Goal: Check status: Check status

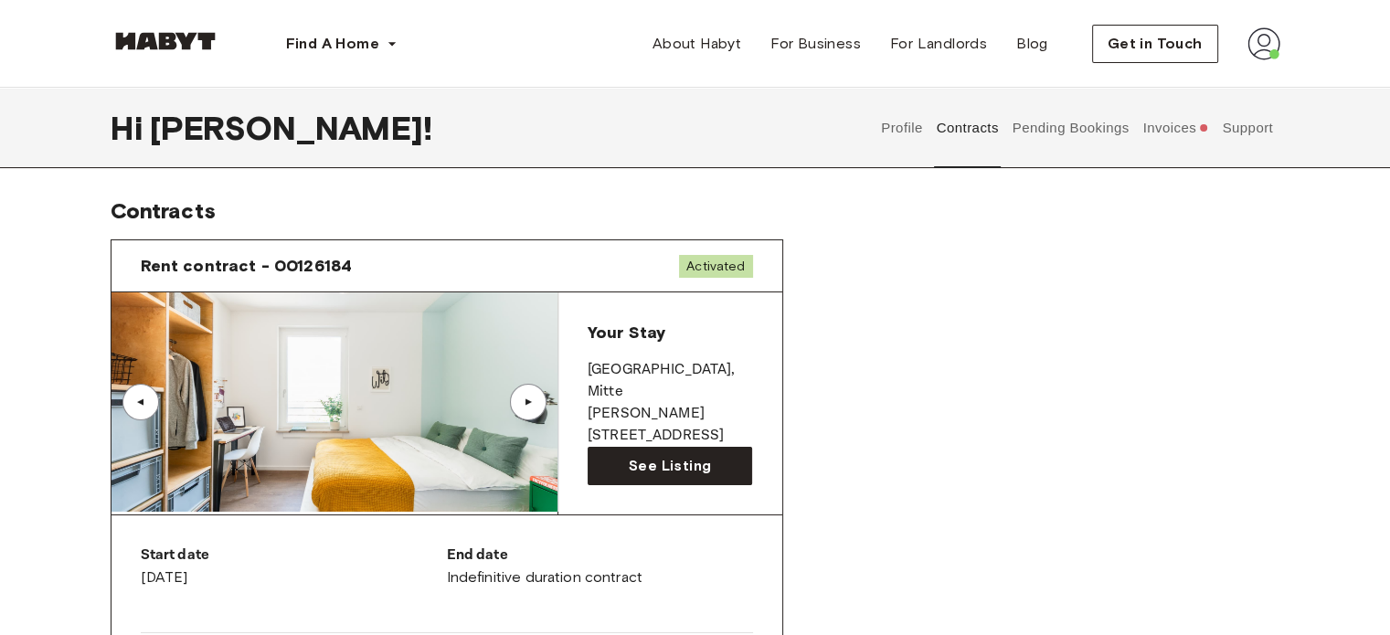
click at [520, 404] on div "▲" at bounding box center [528, 402] width 18 height 11
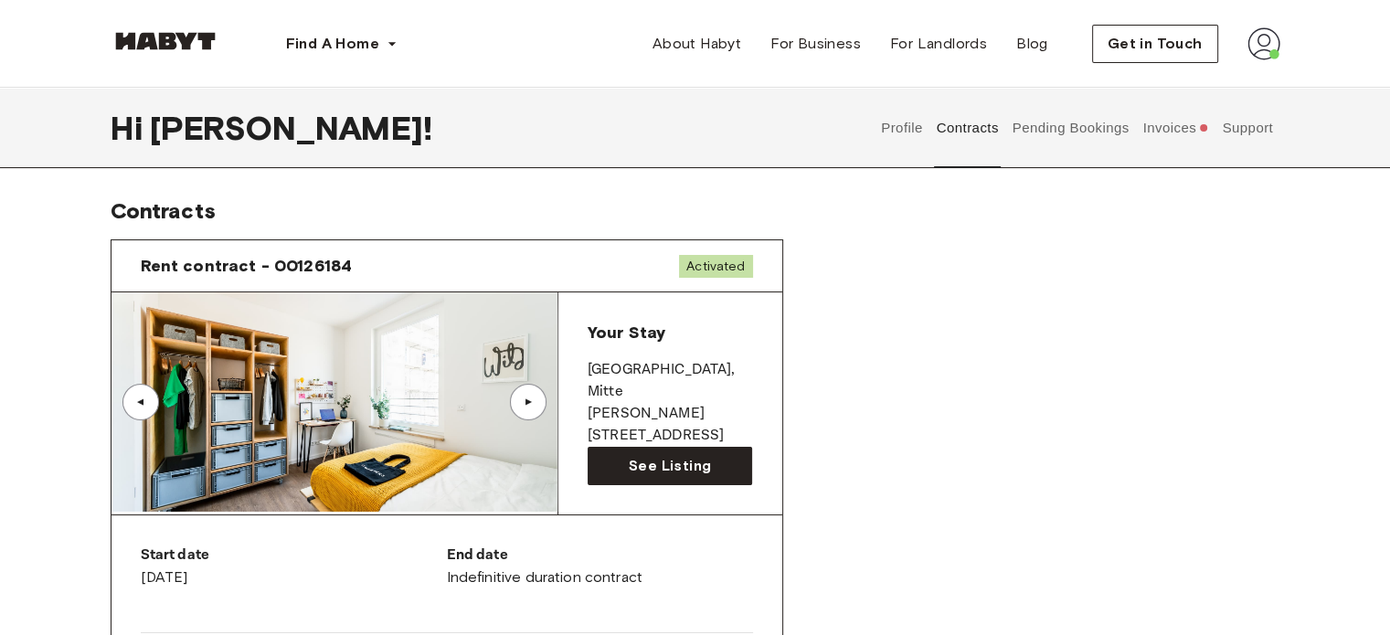
click at [520, 404] on div "▲" at bounding box center [528, 402] width 18 height 11
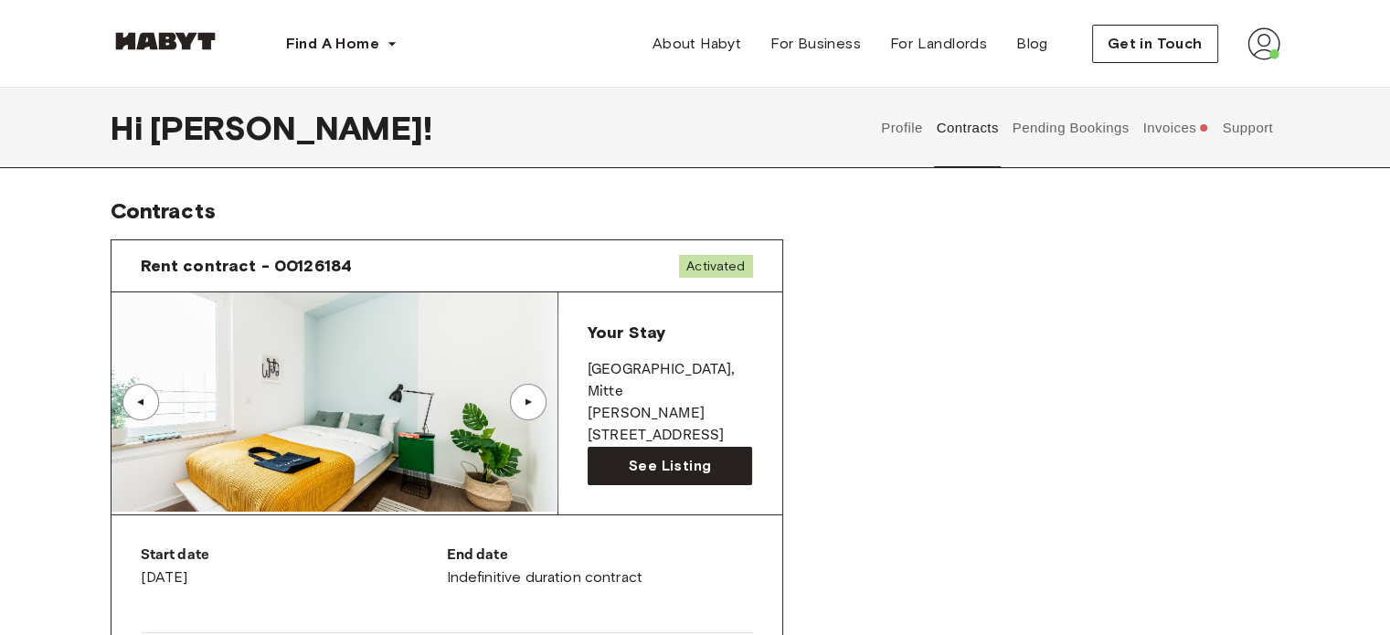
click at [520, 404] on div "▲" at bounding box center [528, 402] width 18 height 11
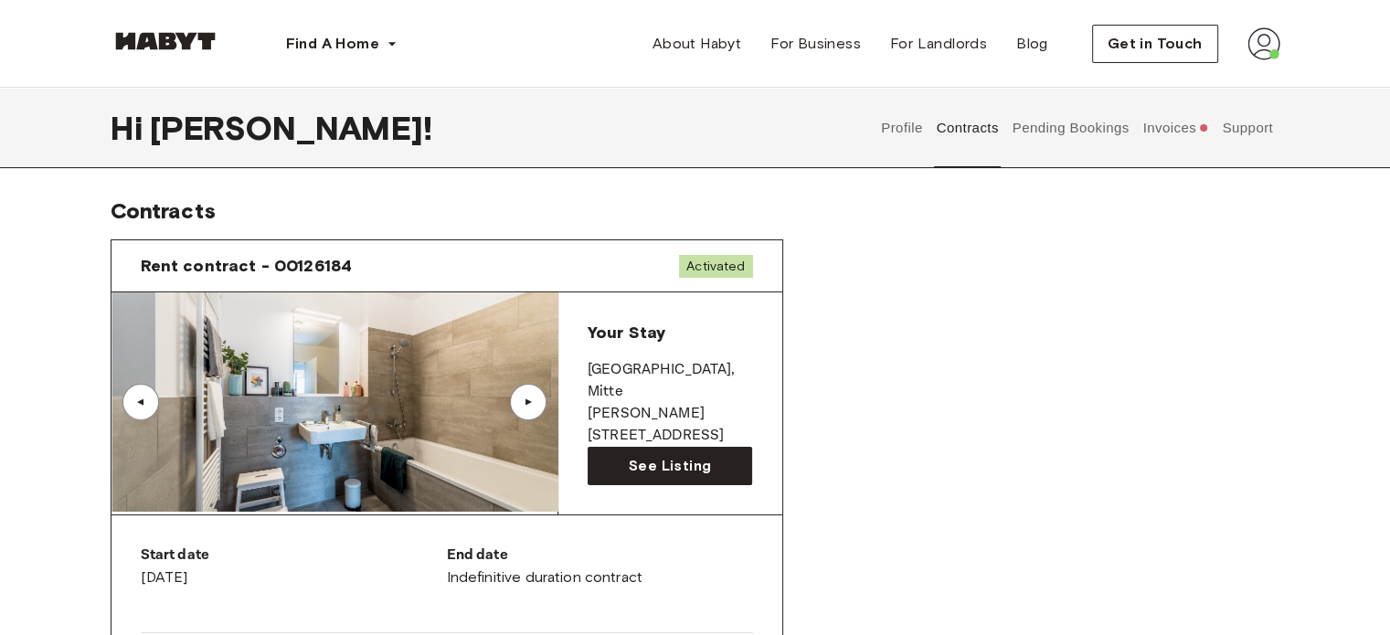
click at [520, 404] on div "▲" at bounding box center [528, 402] width 18 height 11
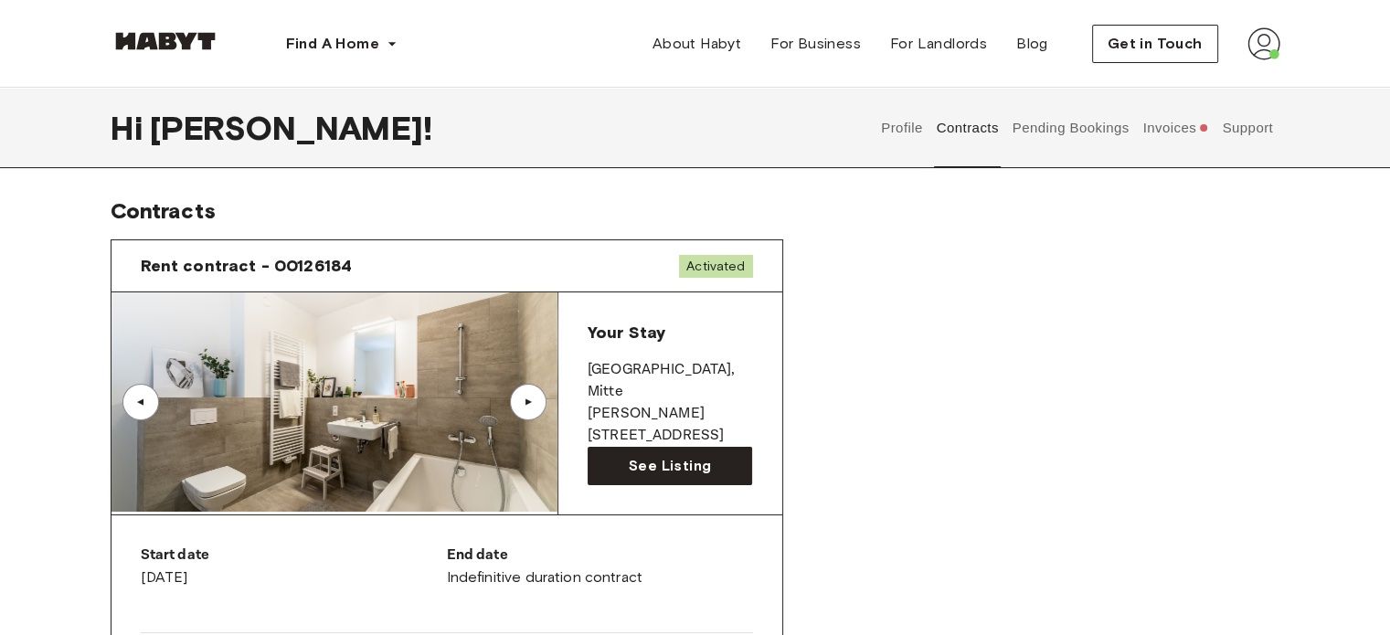
click at [528, 395] on div "▲" at bounding box center [528, 402] width 37 height 37
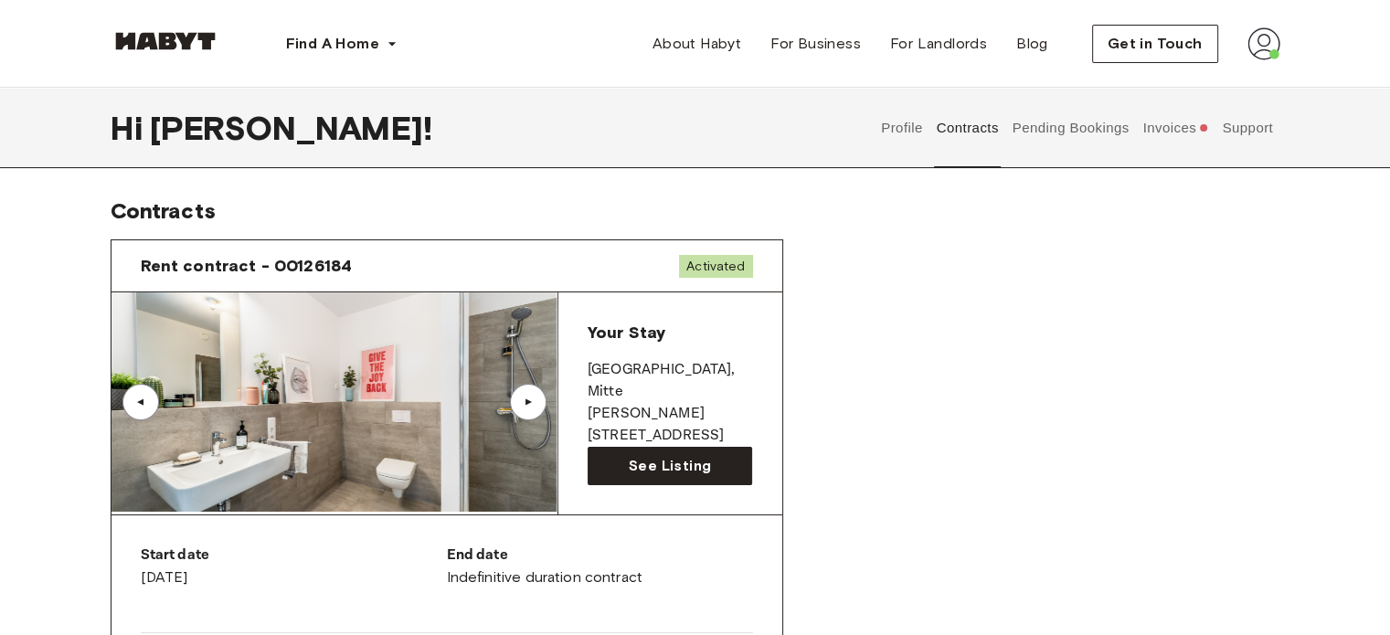
click at [524, 403] on div "▲" at bounding box center [528, 402] width 18 height 11
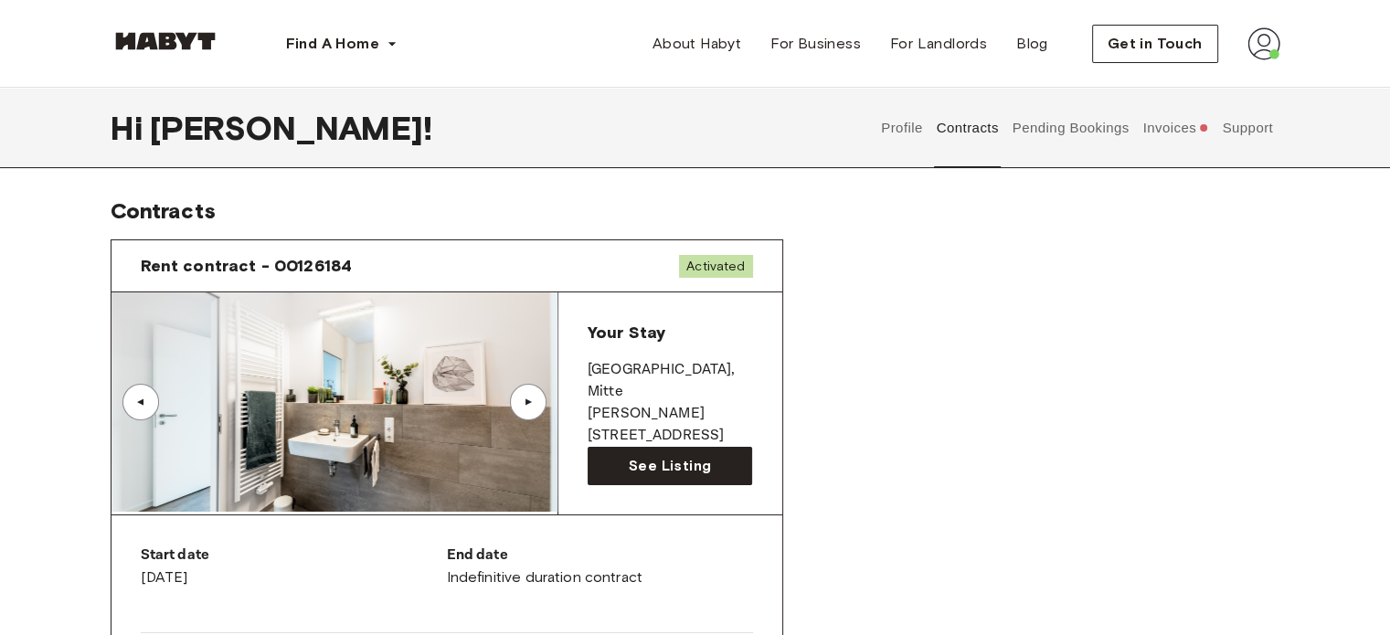
click at [524, 403] on div "▲" at bounding box center [528, 402] width 18 height 11
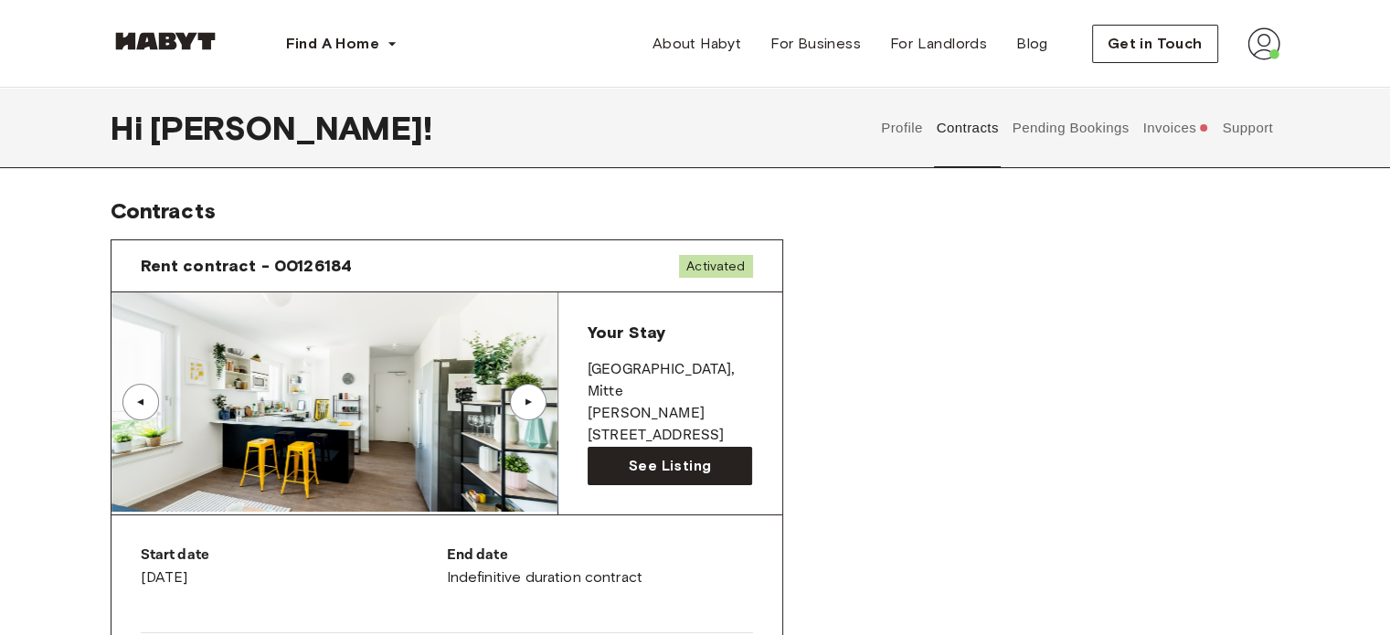
click at [522, 404] on div "▲" at bounding box center [528, 402] width 18 height 11
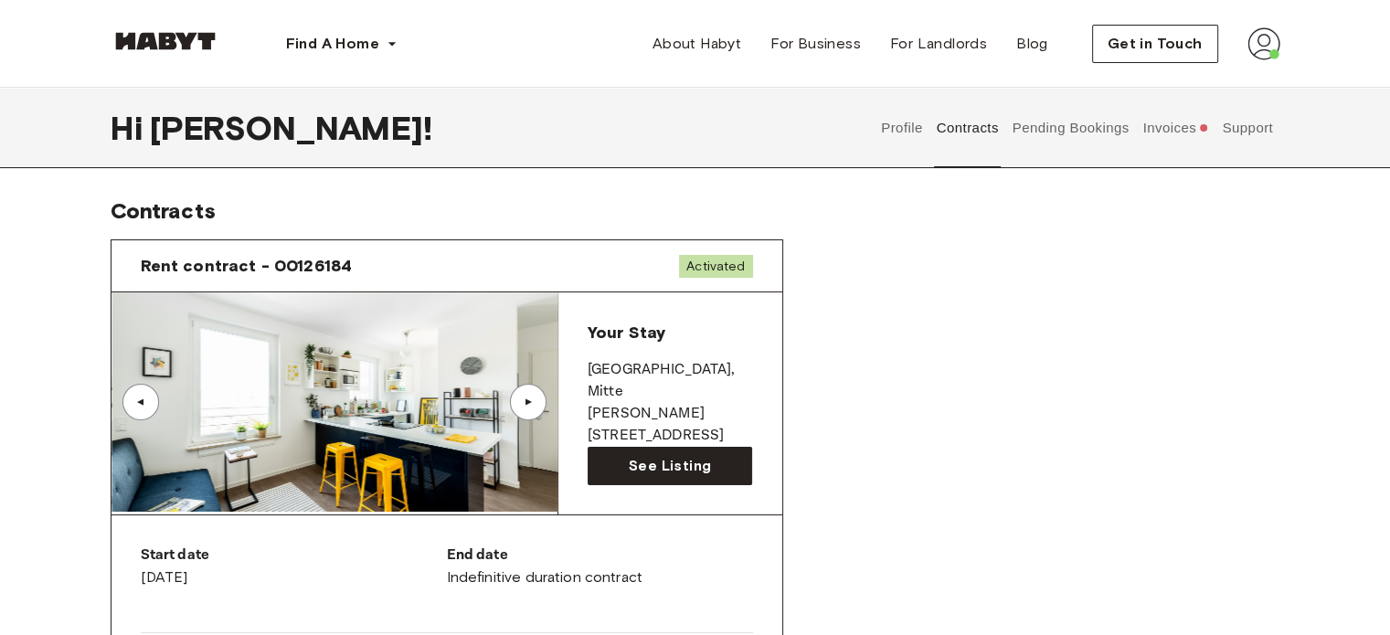
click at [522, 404] on div "▲" at bounding box center [528, 402] width 18 height 11
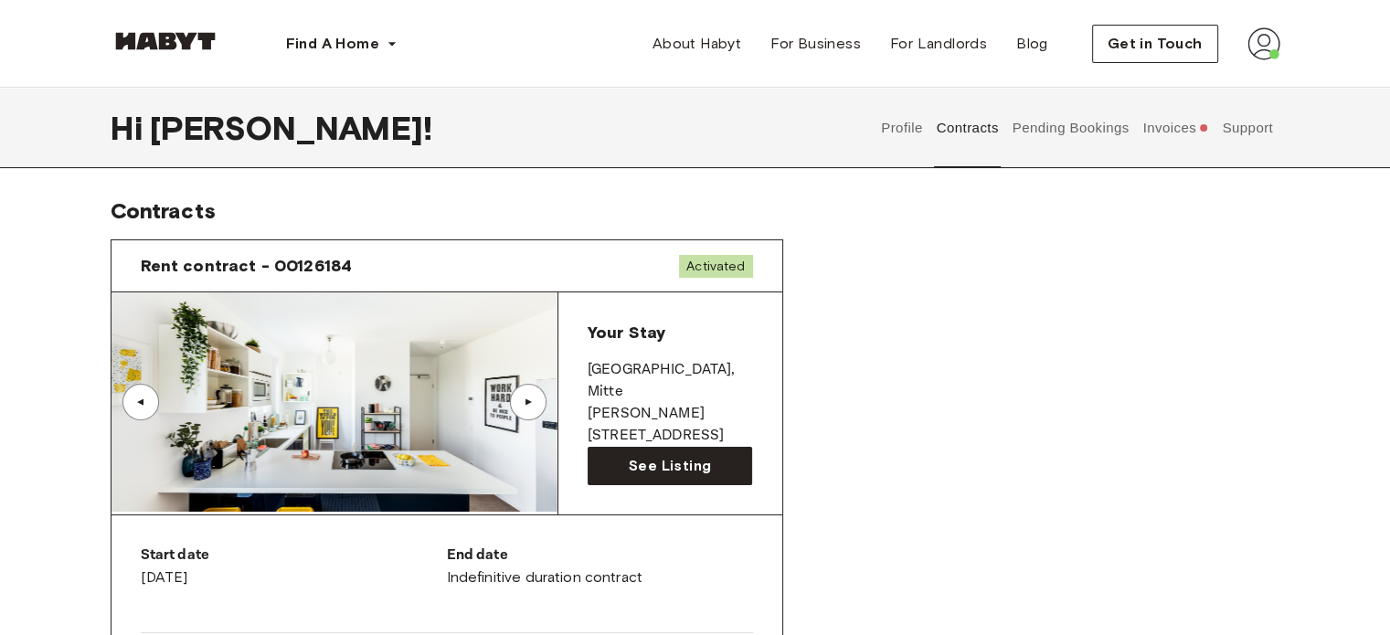
click at [525, 392] on div "▲" at bounding box center [528, 402] width 37 height 37
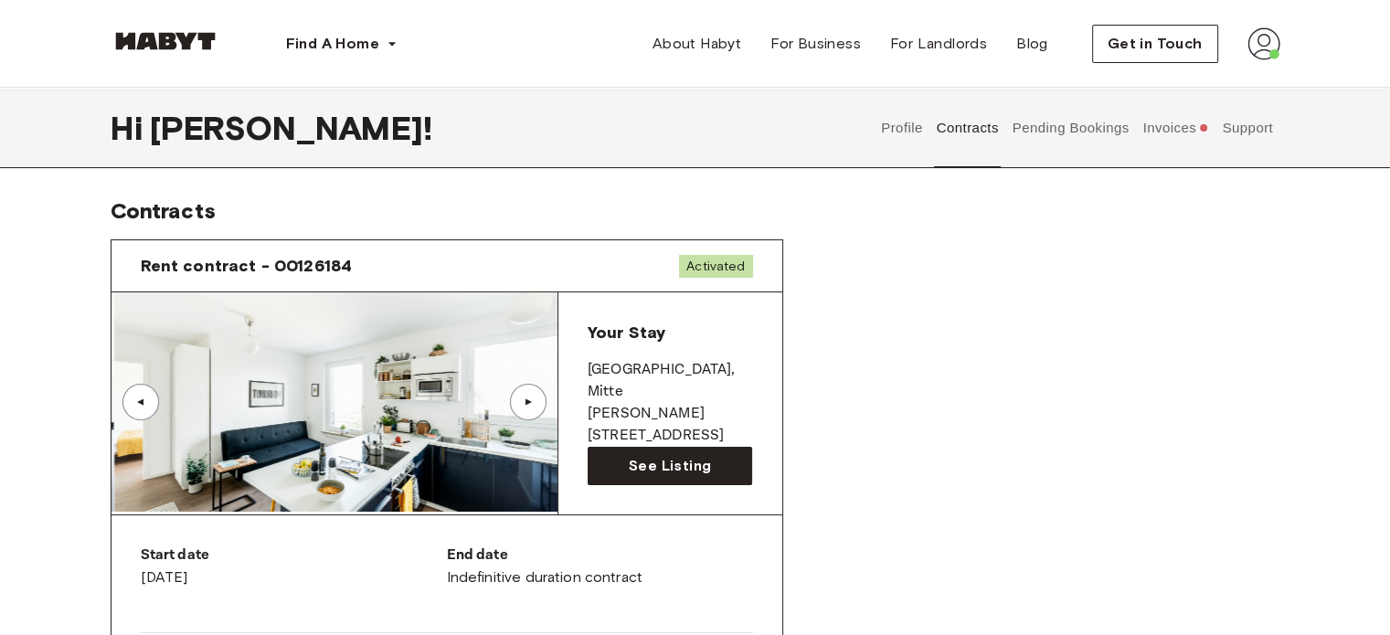
click at [525, 392] on div "▲" at bounding box center [528, 402] width 37 height 37
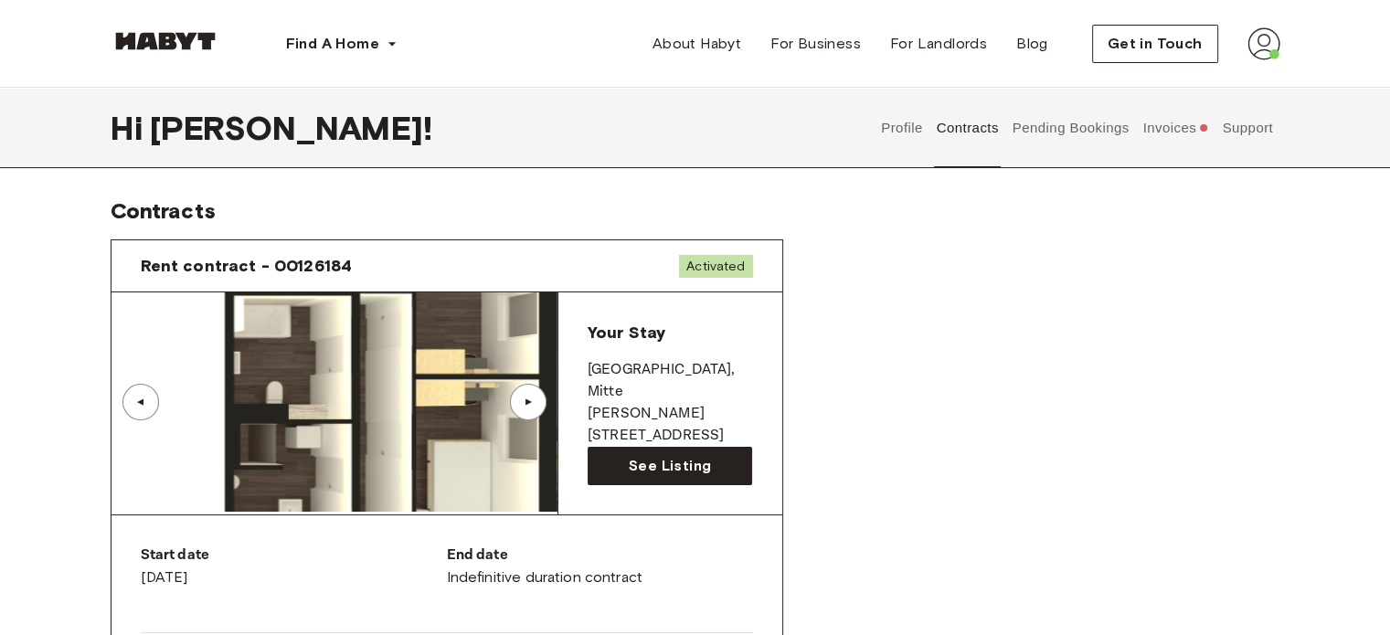
click at [525, 392] on div "▲" at bounding box center [528, 402] width 37 height 37
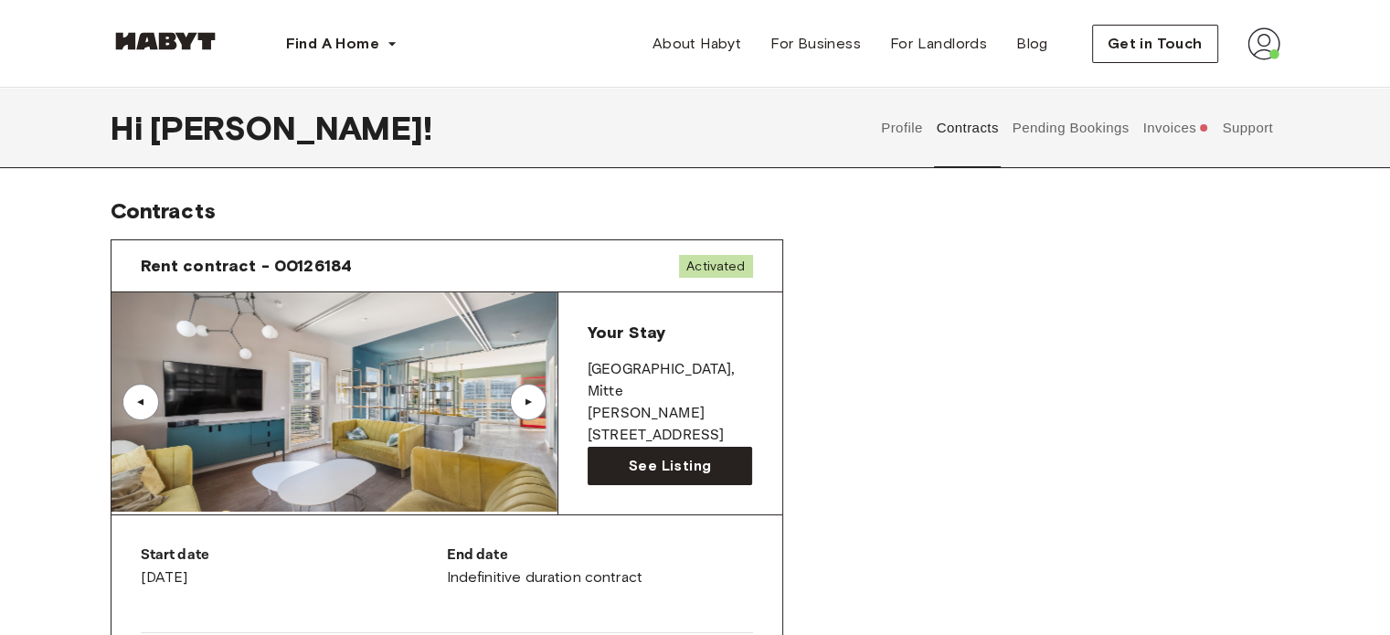
click at [525, 392] on div "▲" at bounding box center [528, 402] width 37 height 37
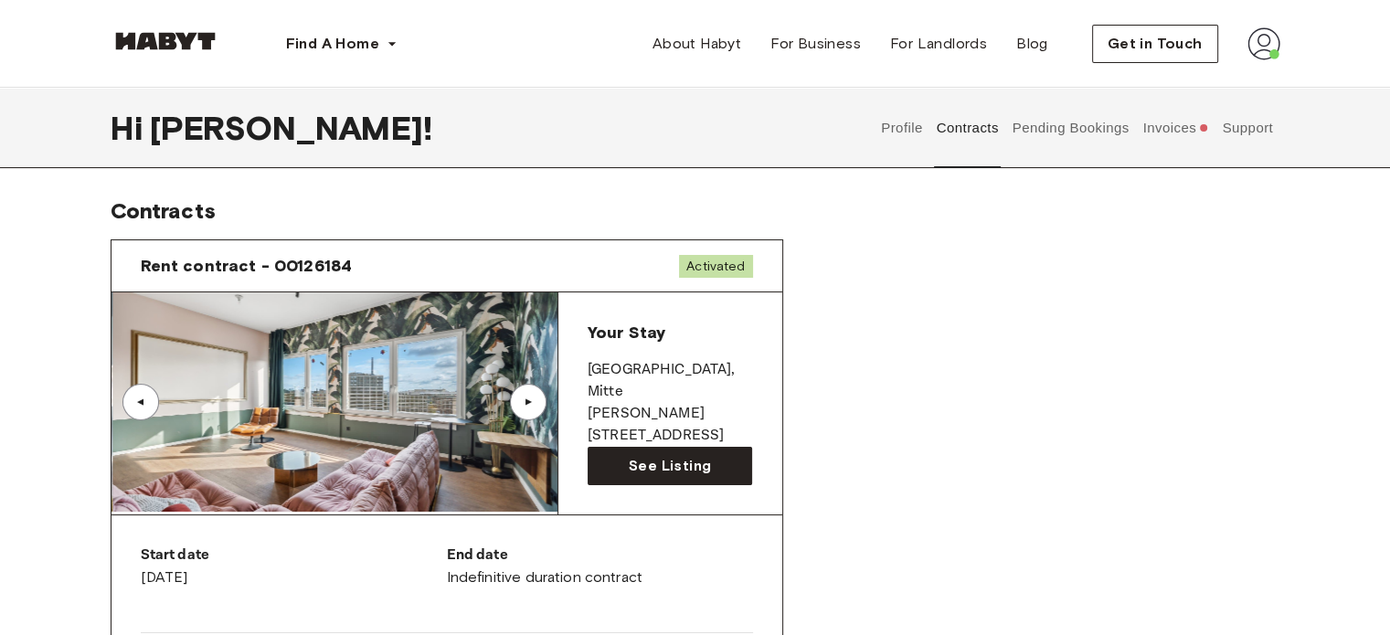
click at [525, 392] on div "▲" at bounding box center [528, 402] width 37 height 37
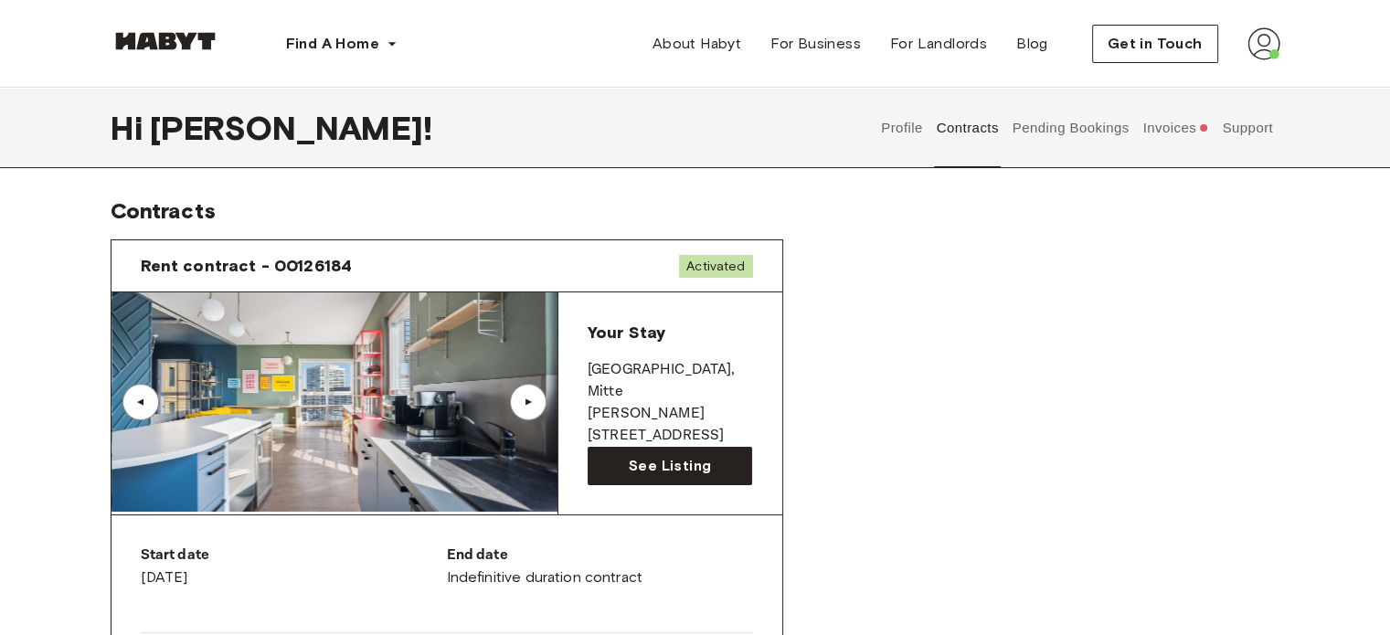
click at [525, 392] on div "▲" at bounding box center [528, 402] width 37 height 37
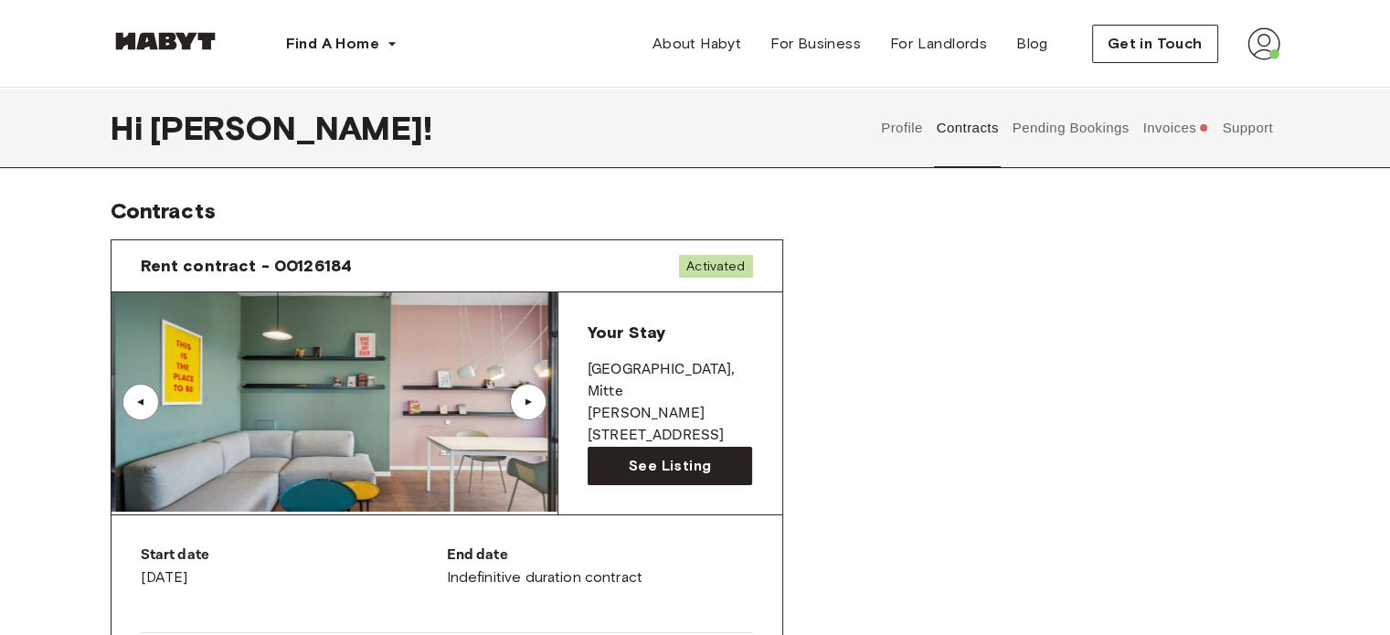
click at [525, 392] on div "▲" at bounding box center [528, 402] width 37 height 37
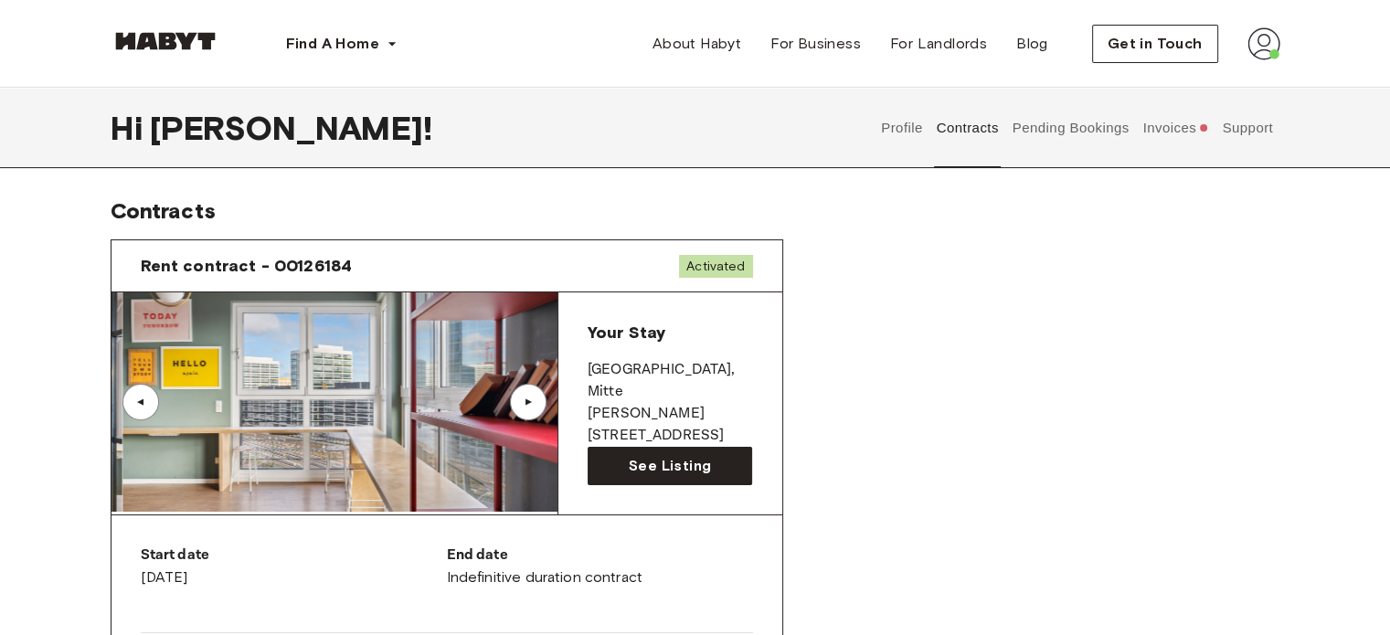
click at [525, 392] on div "▲" at bounding box center [528, 402] width 37 height 37
